Goal: Information Seeking & Learning: Find specific fact

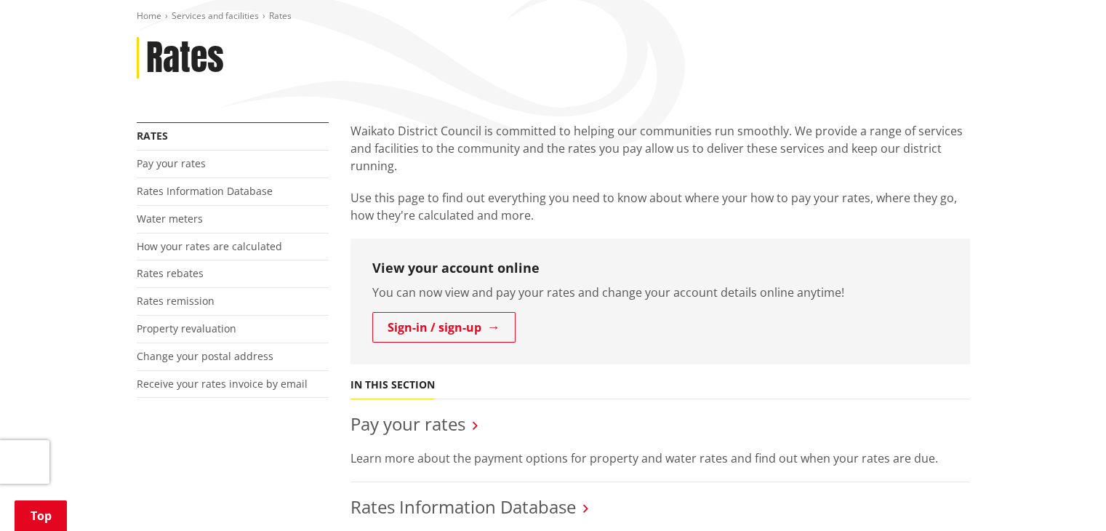
scroll to position [173, 0]
click at [218, 190] on link "Rates Information Database" at bounding box center [205, 189] width 136 height 14
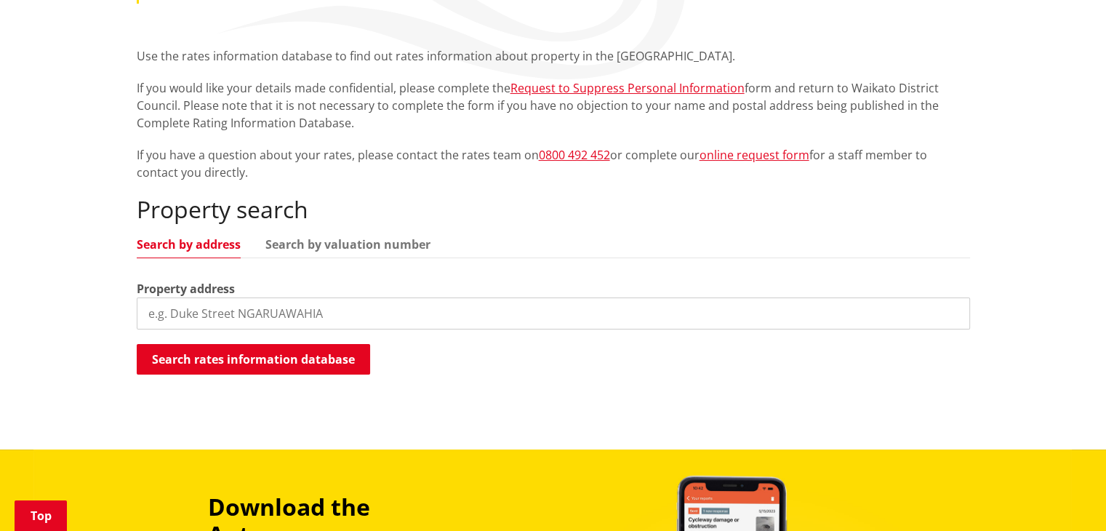
scroll to position [247, 0]
click at [518, 315] on input "search" at bounding box center [553, 313] width 833 height 32
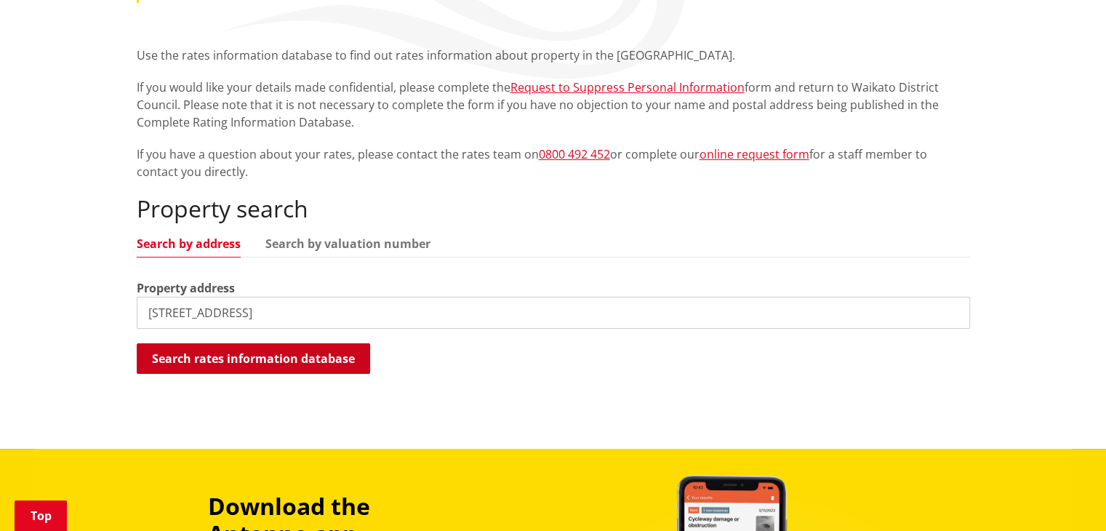
click at [270, 353] on button "Search rates information database" at bounding box center [253, 358] width 233 height 31
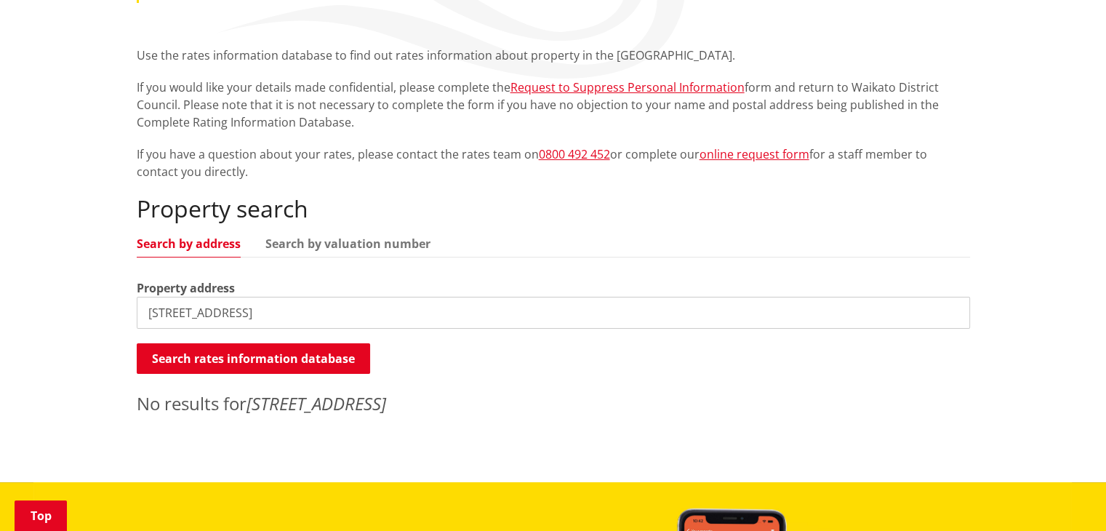
click at [160, 313] on input "2a Waimarie Street" at bounding box center [553, 313] width 833 height 32
click at [188, 361] on button "Search rates information database" at bounding box center [253, 358] width 233 height 31
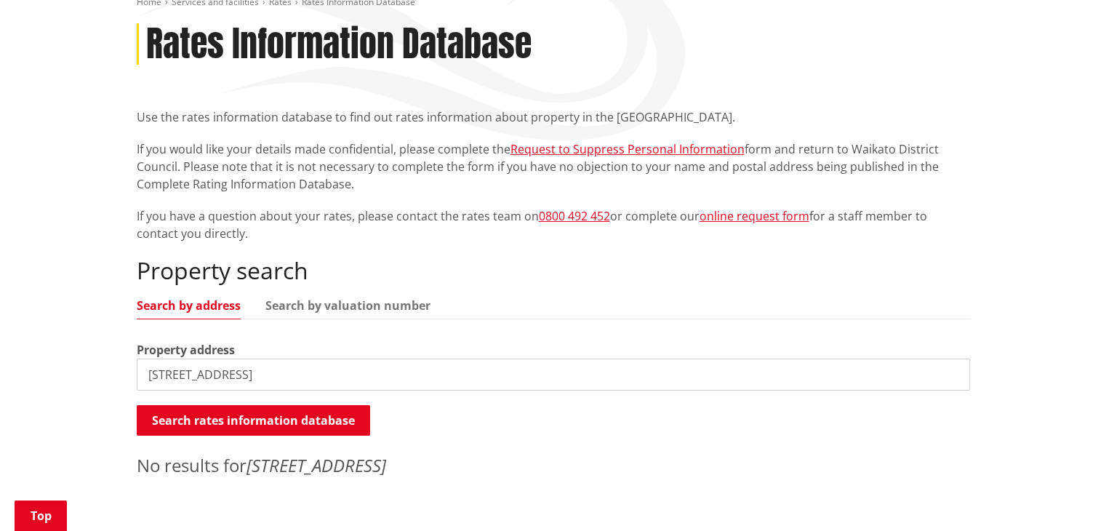
scroll to position [186, 0]
click at [366, 313] on ul "Search by address Search by valuation number" at bounding box center [553, 309] width 833 height 20
click at [342, 300] on link "Search by valuation number" at bounding box center [347, 305] width 165 height 12
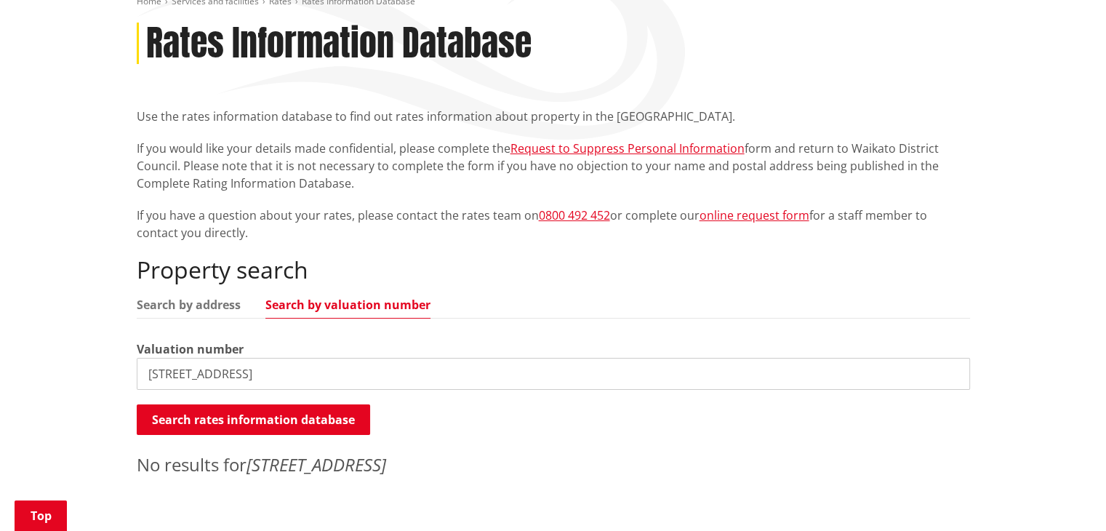
click at [282, 372] on input "2 Waimarie Street" at bounding box center [553, 374] width 833 height 32
paste input "2841704"
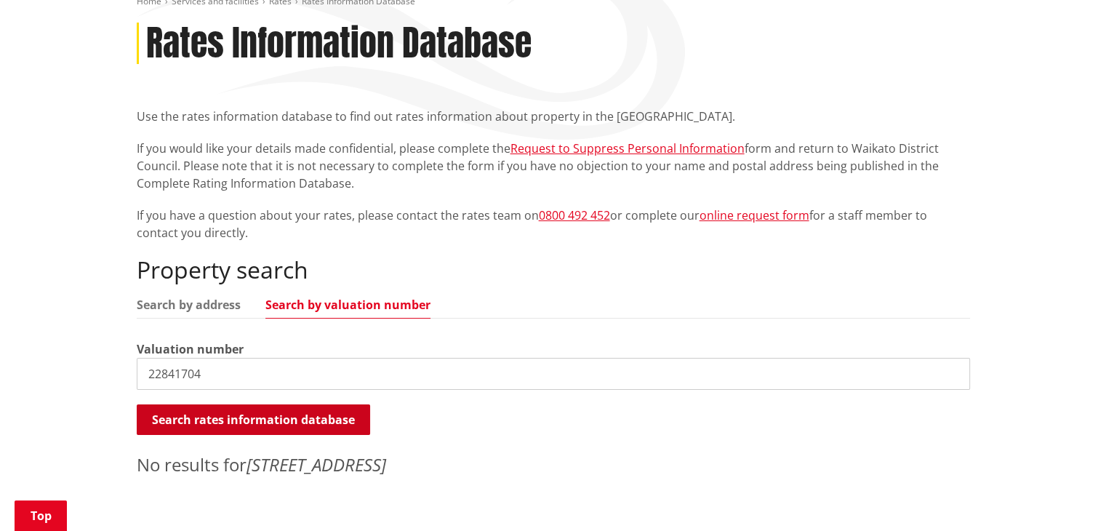
type input "22841704"
click at [268, 420] on button "Search rates information database" at bounding box center [253, 419] width 233 height 31
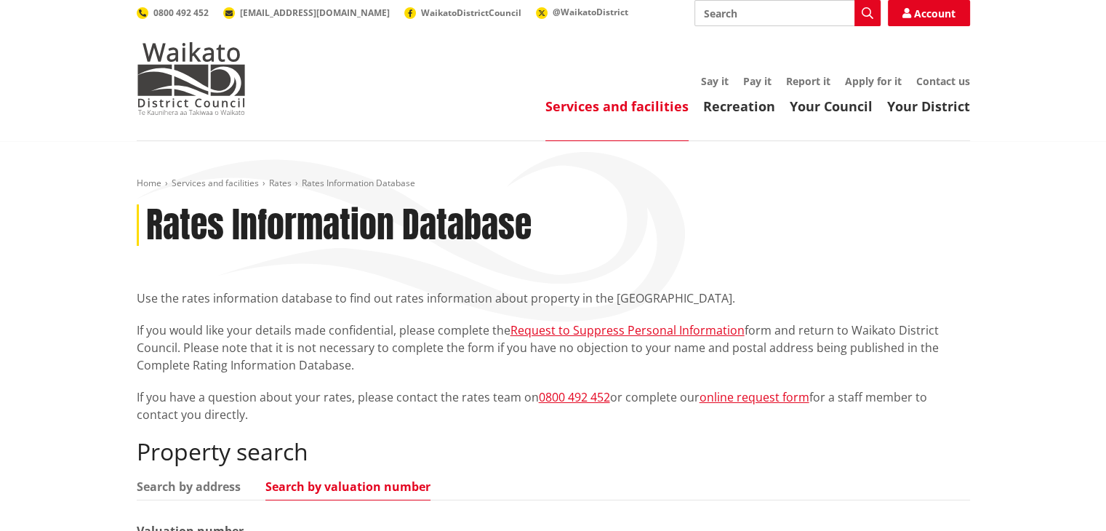
scroll to position [3, 0]
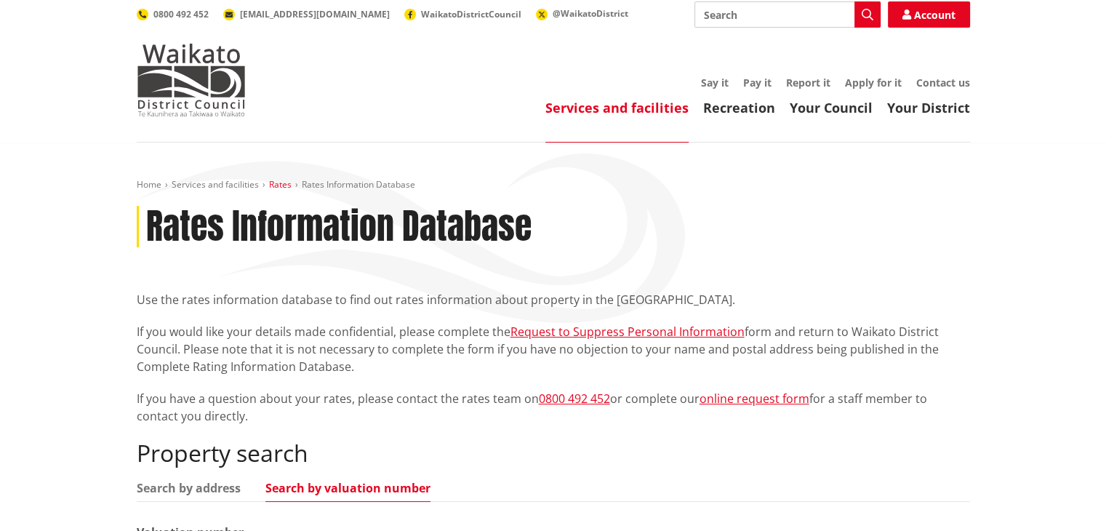
click at [277, 184] on link "Rates" at bounding box center [280, 184] width 23 height 12
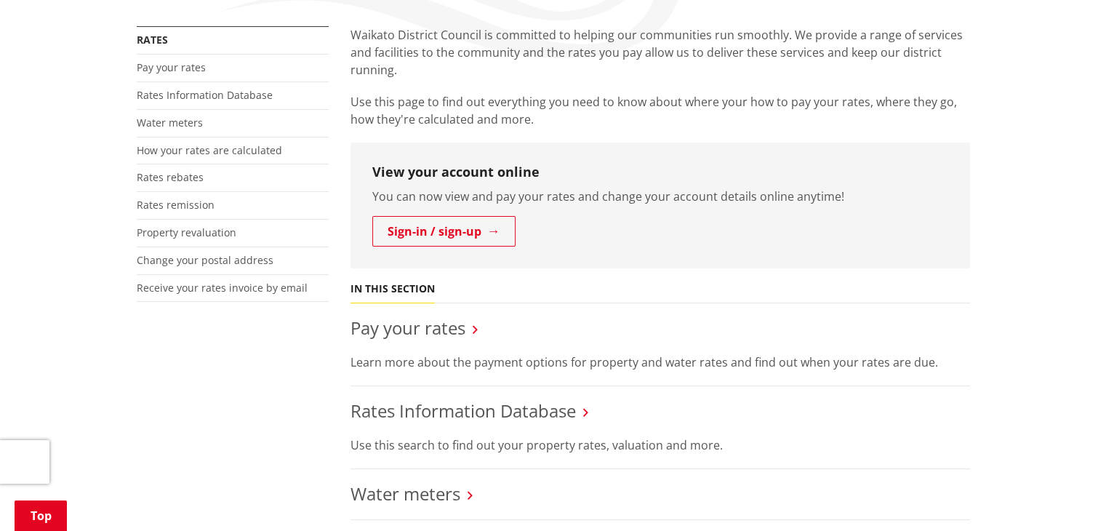
scroll to position [256, 0]
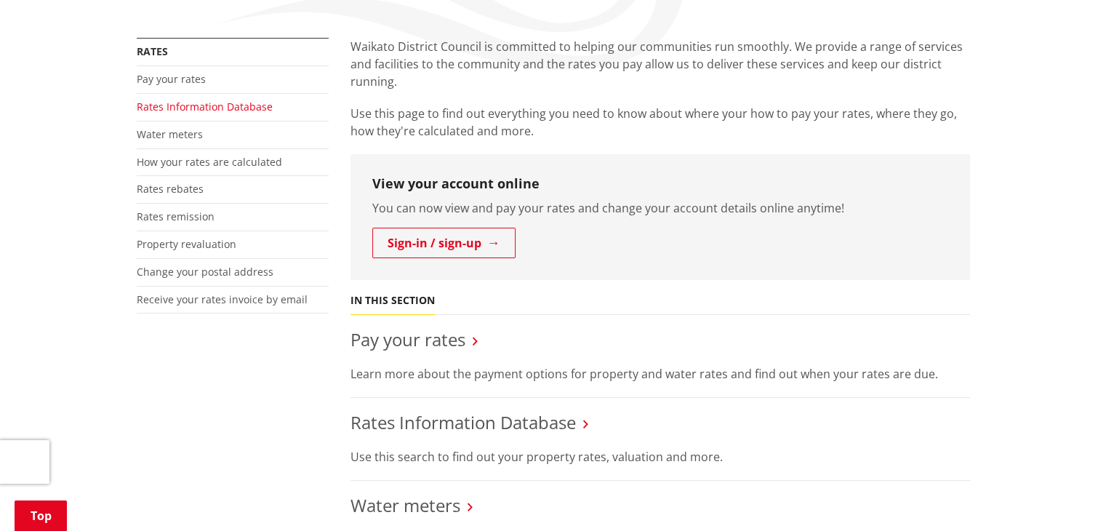
click at [172, 111] on link "Rates Information Database" at bounding box center [205, 107] width 136 height 14
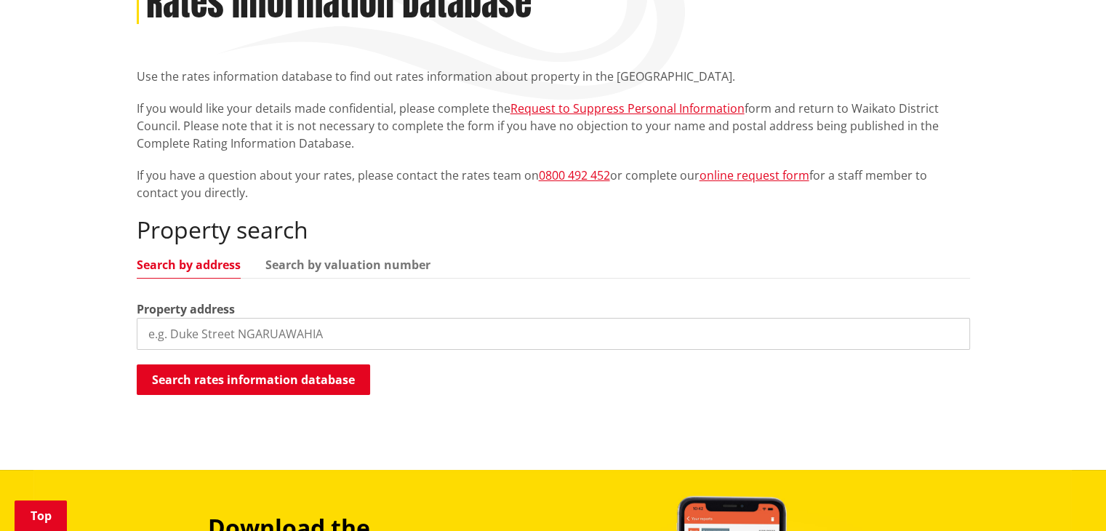
scroll to position [227, 0]
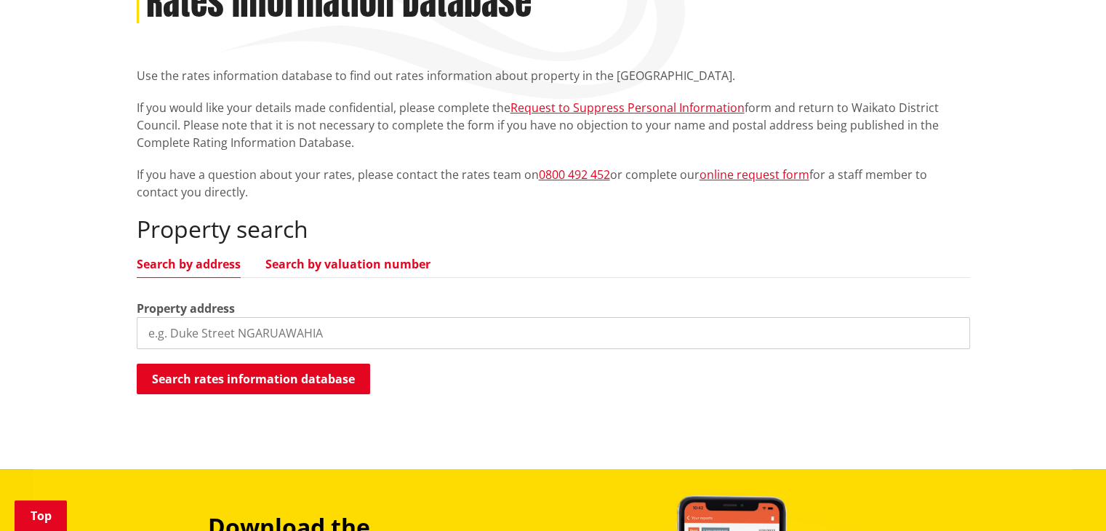
click at [347, 262] on link "Search by valuation number" at bounding box center [347, 264] width 165 height 12
click at [303, 337] on input "search" at bounding box center [553, 333] width 833 height 32
paste input "56189"
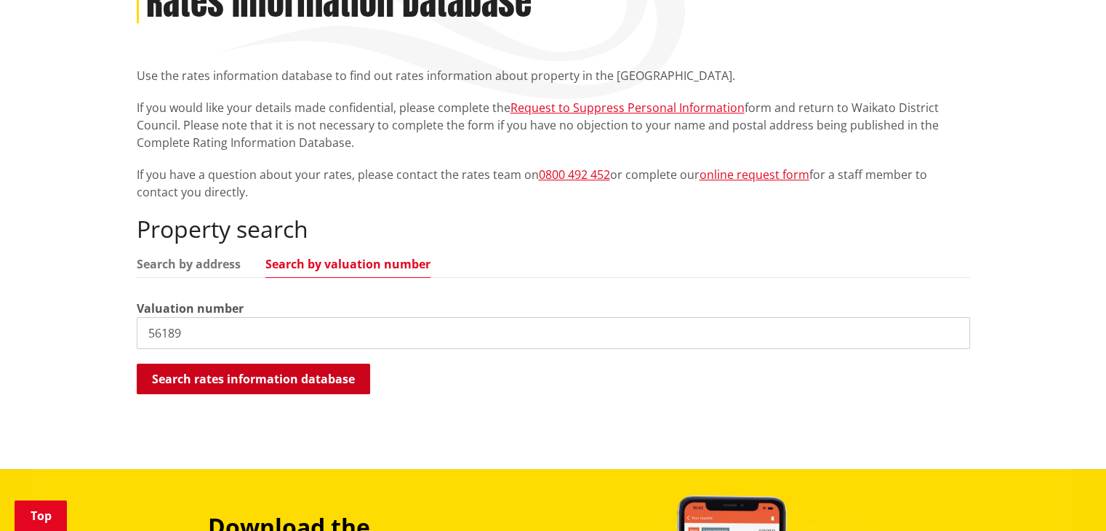
type input "56189"
click at [275, 373] on button "Search rates information database" at bounding box center [253, 379] width 233 height 31
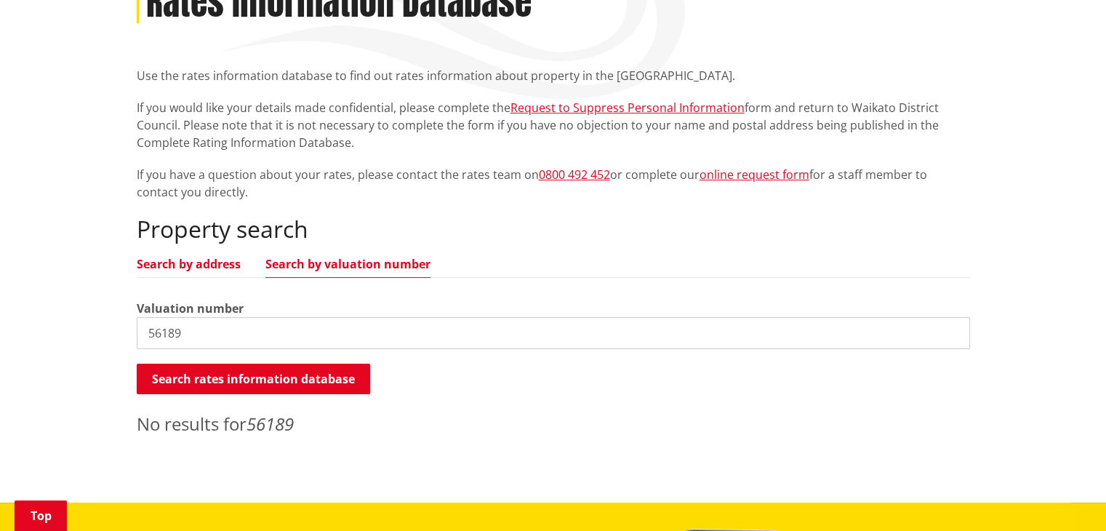
click at [195, 263] on link "Search by address" at bounding box center [189, 264] width 104 height 12
click at [217, 334] on input "56189" at bounding box center [553, 333] width 833 height 32
click at [247, 337] on input "Waimarie Street" at bounding box center [553, 333] width 833 height 32
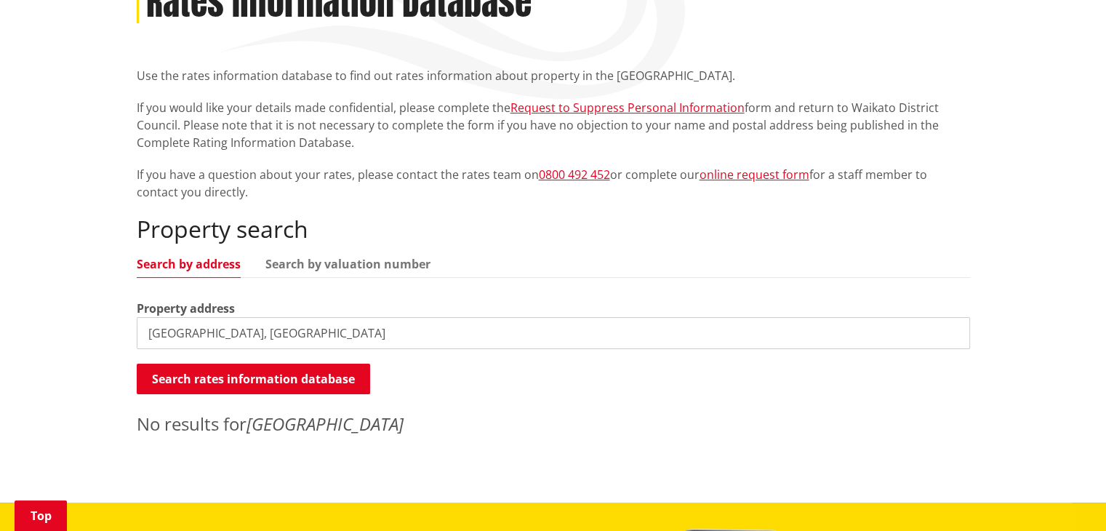
type input "Waimarie Street, NAWTON"
click at [314, 326] on input "Waimarie Street, NAWTON" at bounding box center [553, 333] width 833 height 32
paste input "Waimarie Street, NAWTON"
click at [235, 332] on input "Waimarie Street, NAWTON" at bounding box center [553, 333] width 833 height 32
type input "Waimarie Street NAWTON"
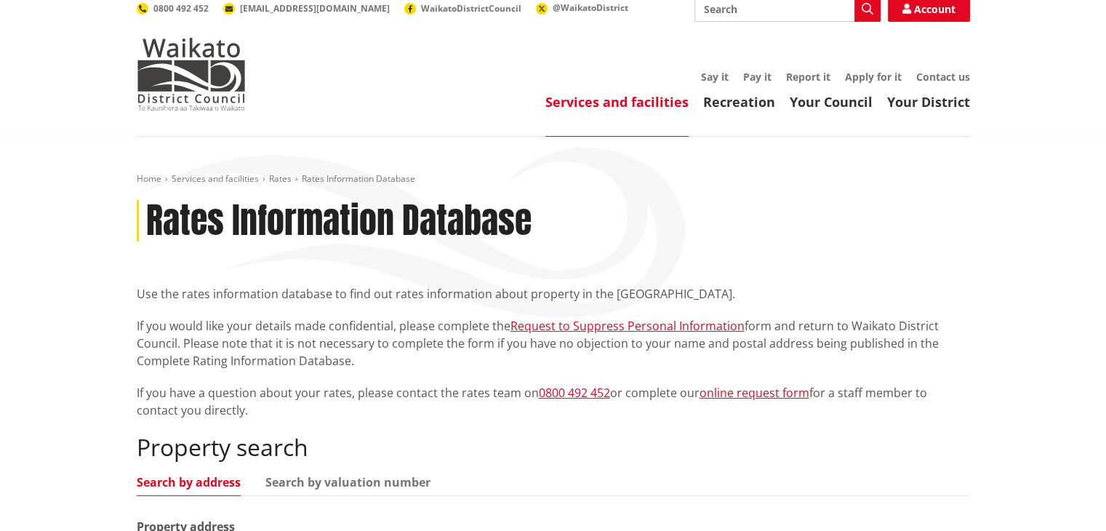
scroll to position [0, 0]
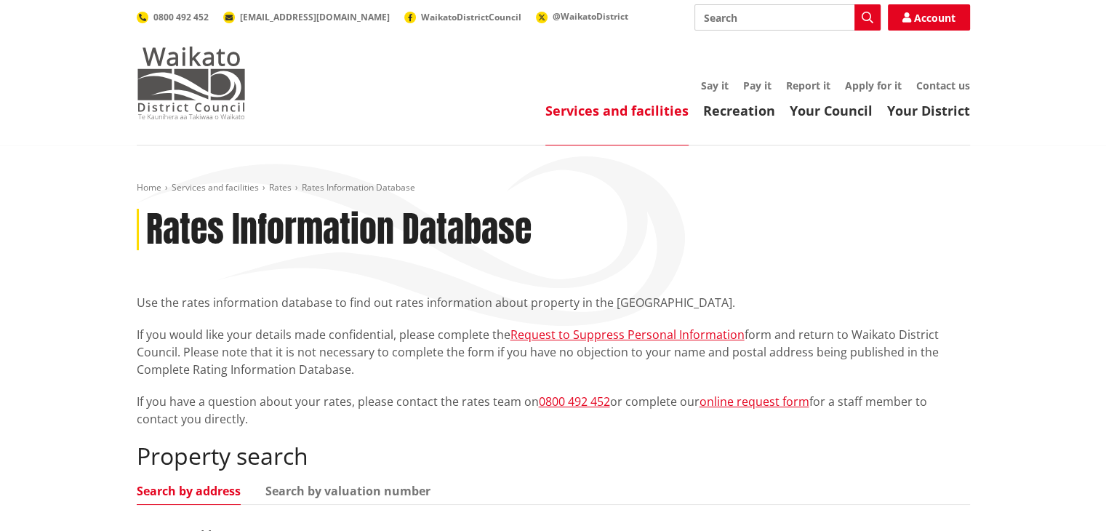
click at [212, 75] on img at bounding box center [191, 83] width 109 height 73
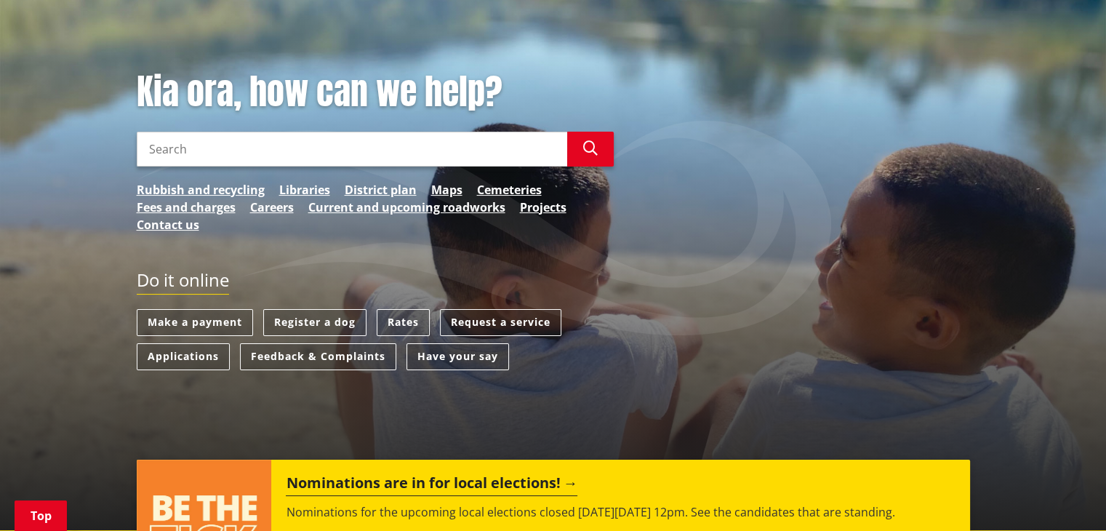
scroll to position [148, 0]
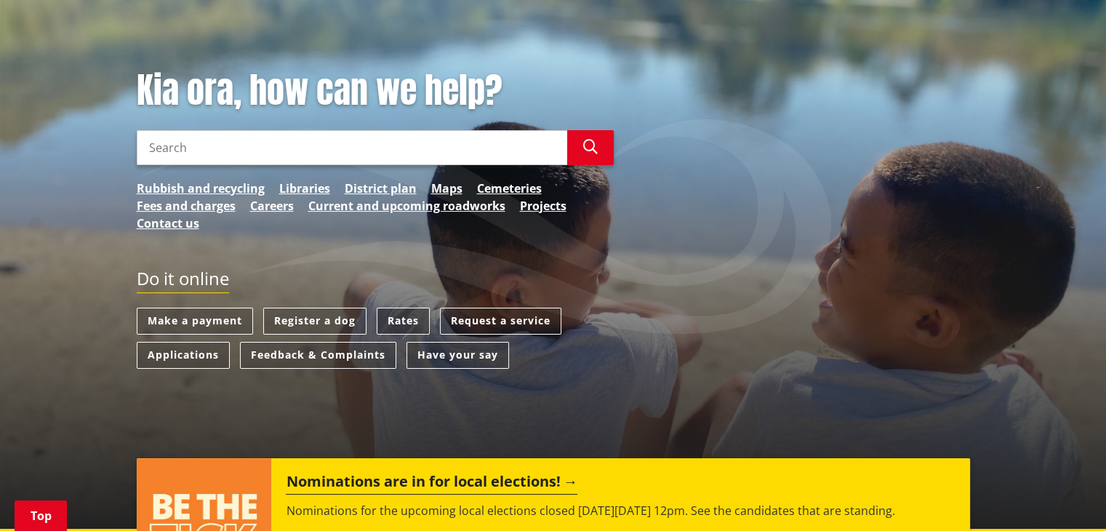
click at [395, 322] on link "Rates" at bounding box center [403, 321] width 53 height 27
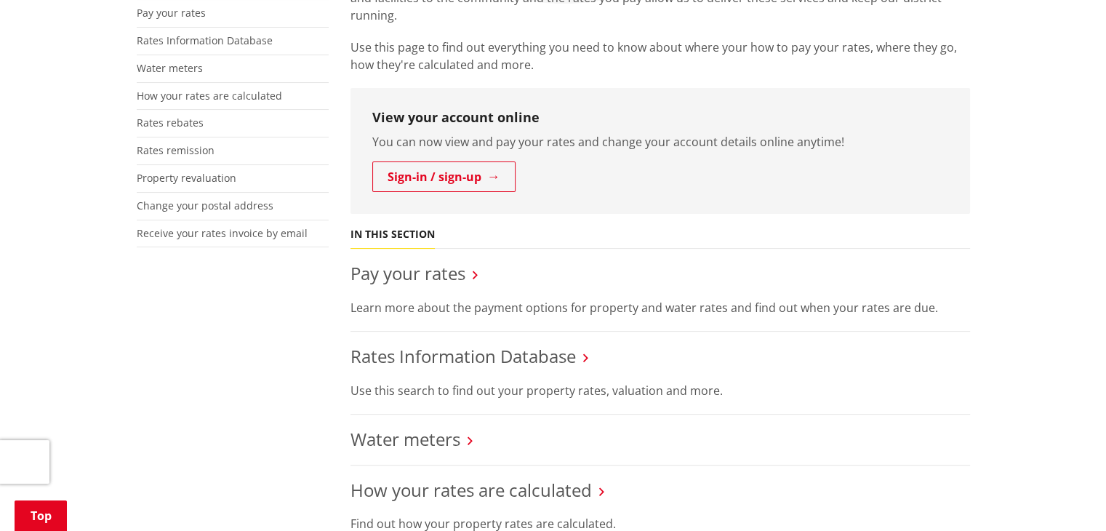
scroll to position [323, 0]
click at [561, 358] on link "Rates Information Database" at bounding box center [462, 355] width 225 height 24
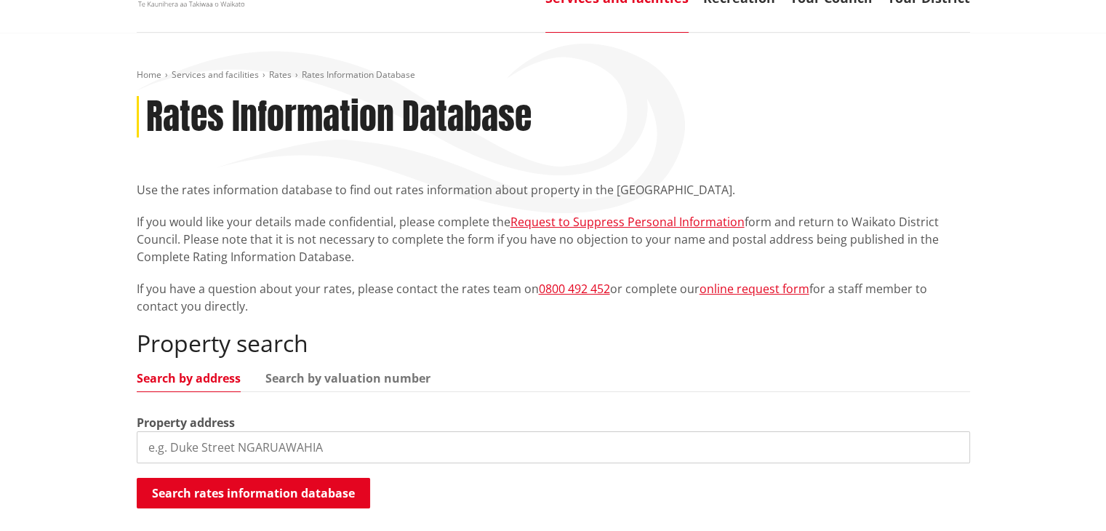
scroll to position [124, 0]
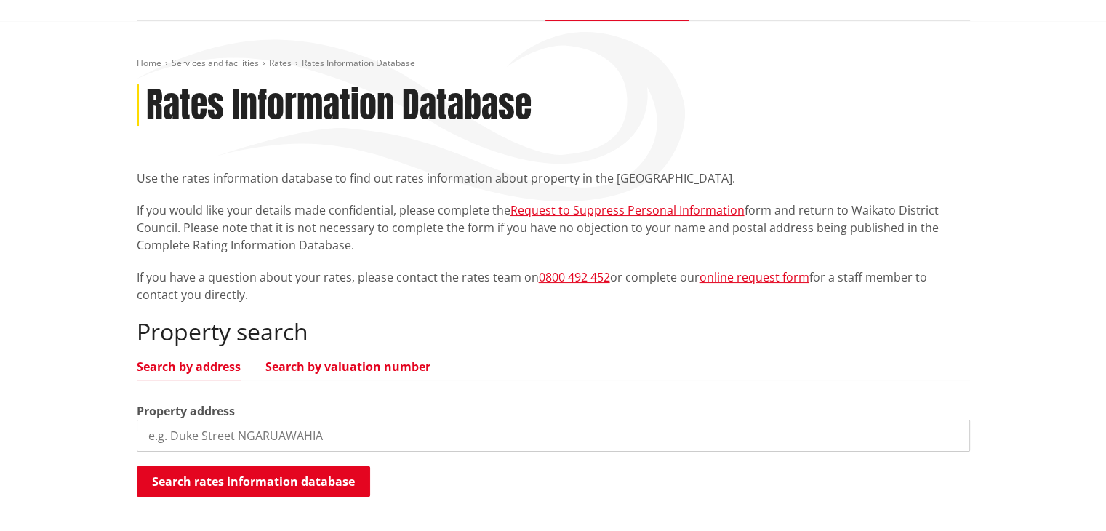
click at [350, 369] on link "Search by valuation number" at bounding box center [347, 367] width 165 height 12
click at [343, 437] on input "search" at bounding box center [553, 436] width 833 height 32
paste input "[PHONE_NUMBER]<<[endfield]>>"
type input "[PHONE_NUMBER]"
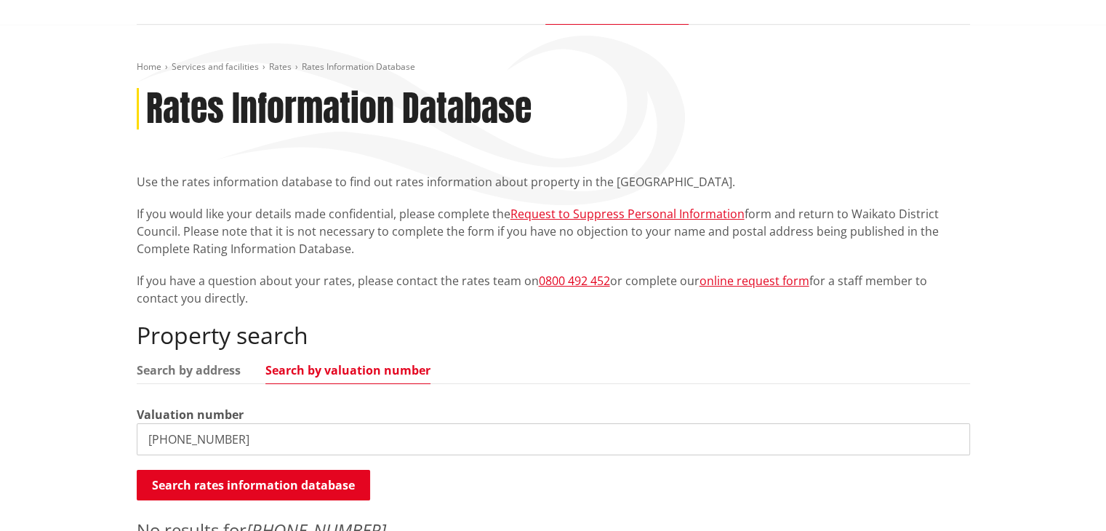
scroll to position [0, 0]
